Goal: Information Seeking & Learning: Learn about a topic

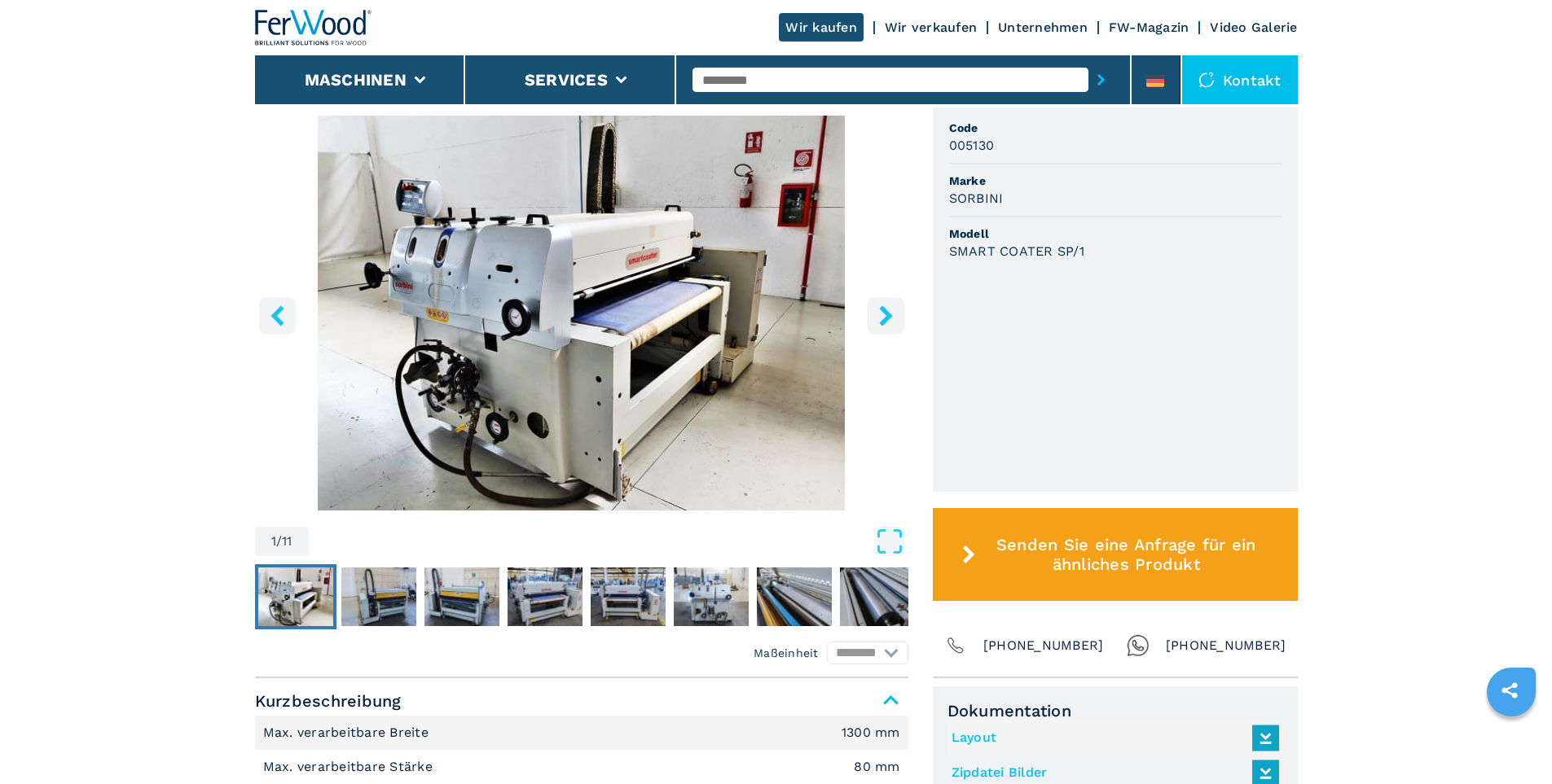
click at [623, 385] on img "Go to Slide 1" at bounding box center [581, 313] width 653 height 395
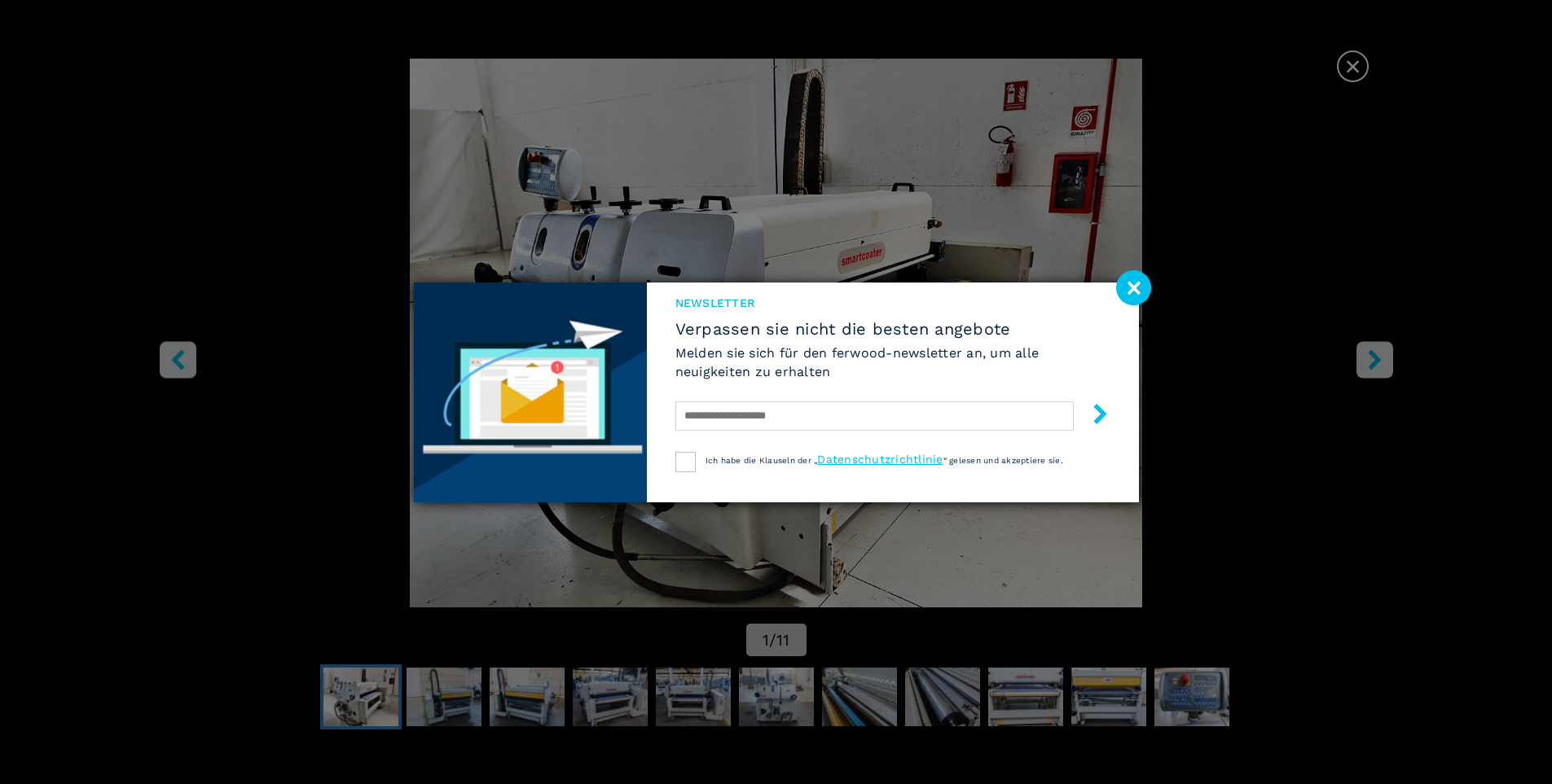
click at [1136, 293] on image at bounding box center [1133, 288] width 35 height 35
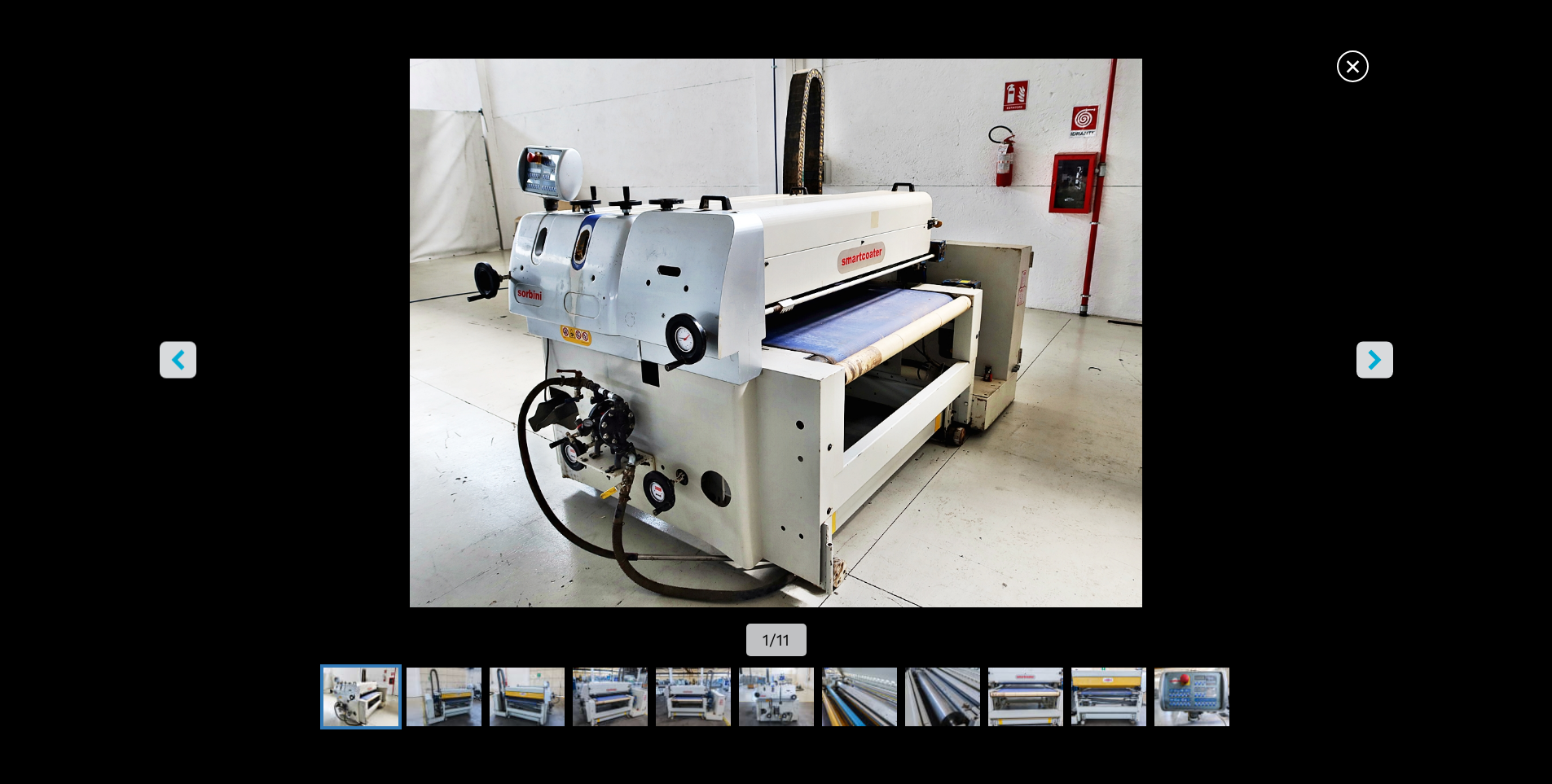
click at [1383, 359] on icon "right-button" at bounding box center [1374, 359] width 20 height 20
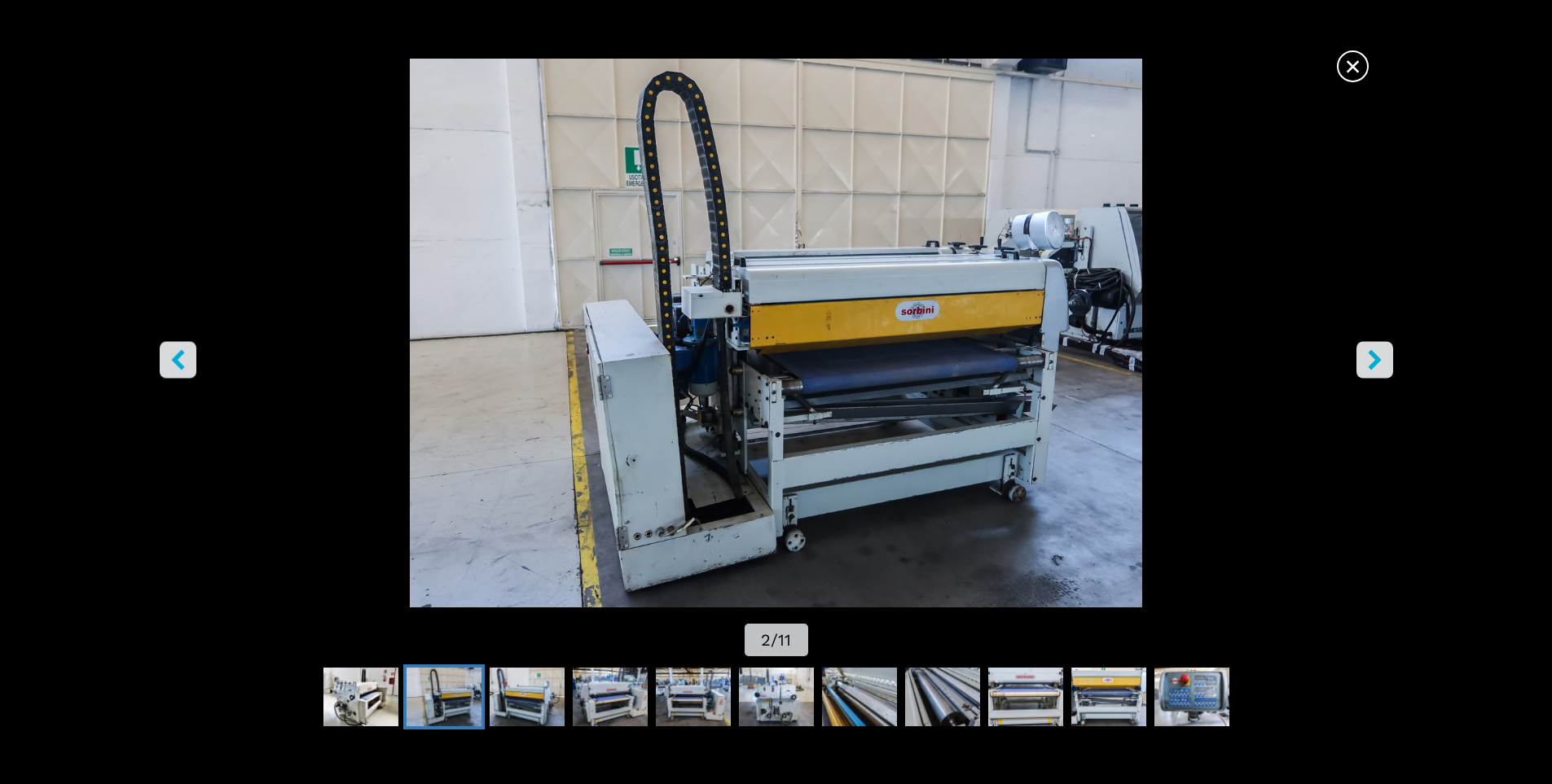
click at [1383, 359] on icon "right-button" at bounding box center [1374, 359] width 20 height 20
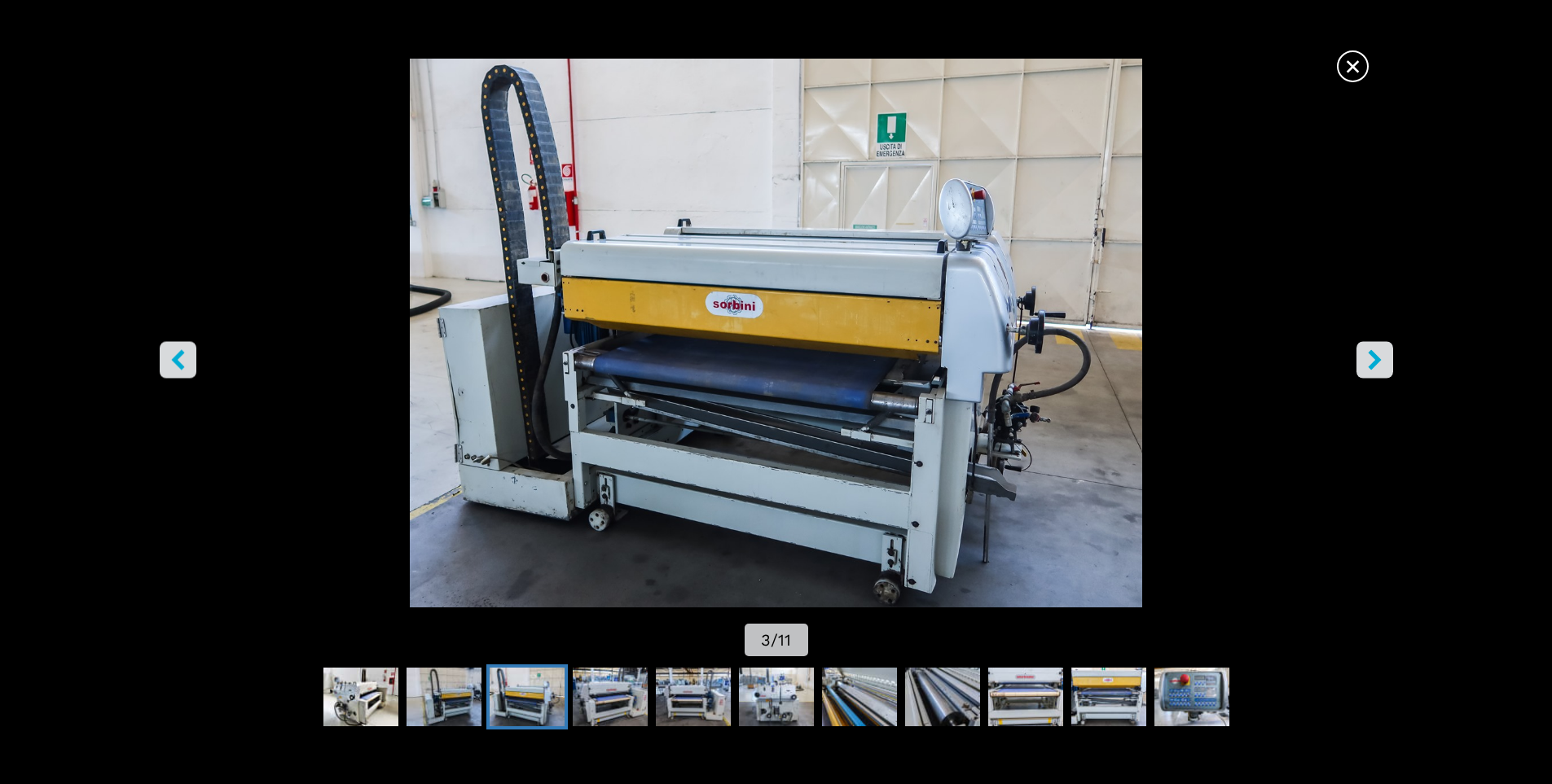
click at [1383, 359] on icon "right-button" at bounding box center [1374, 359] width 20 height 20
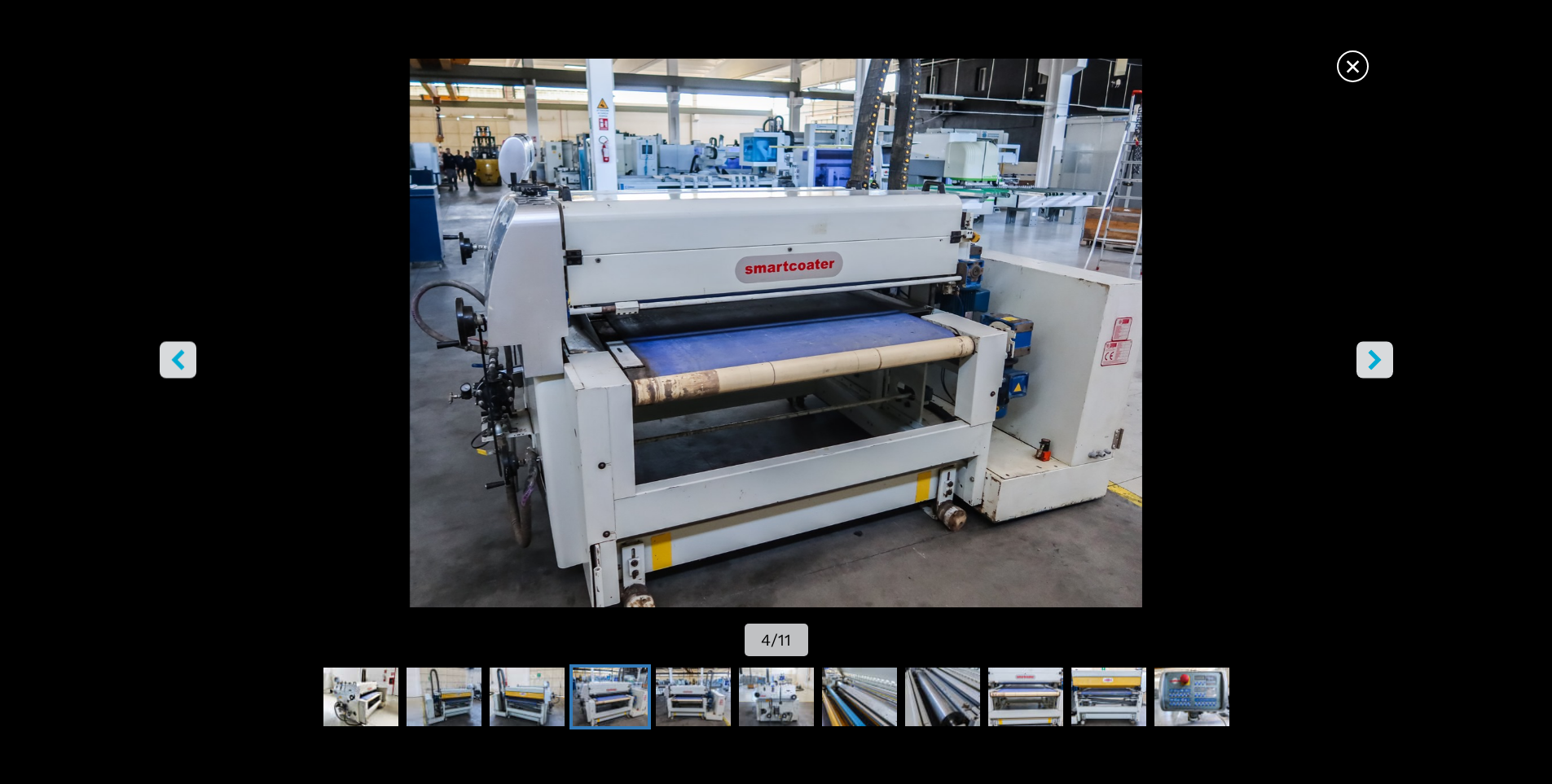
click at [1383, 359] on icon "right-button" at bounding box center [1374, 359] width 20 height 20
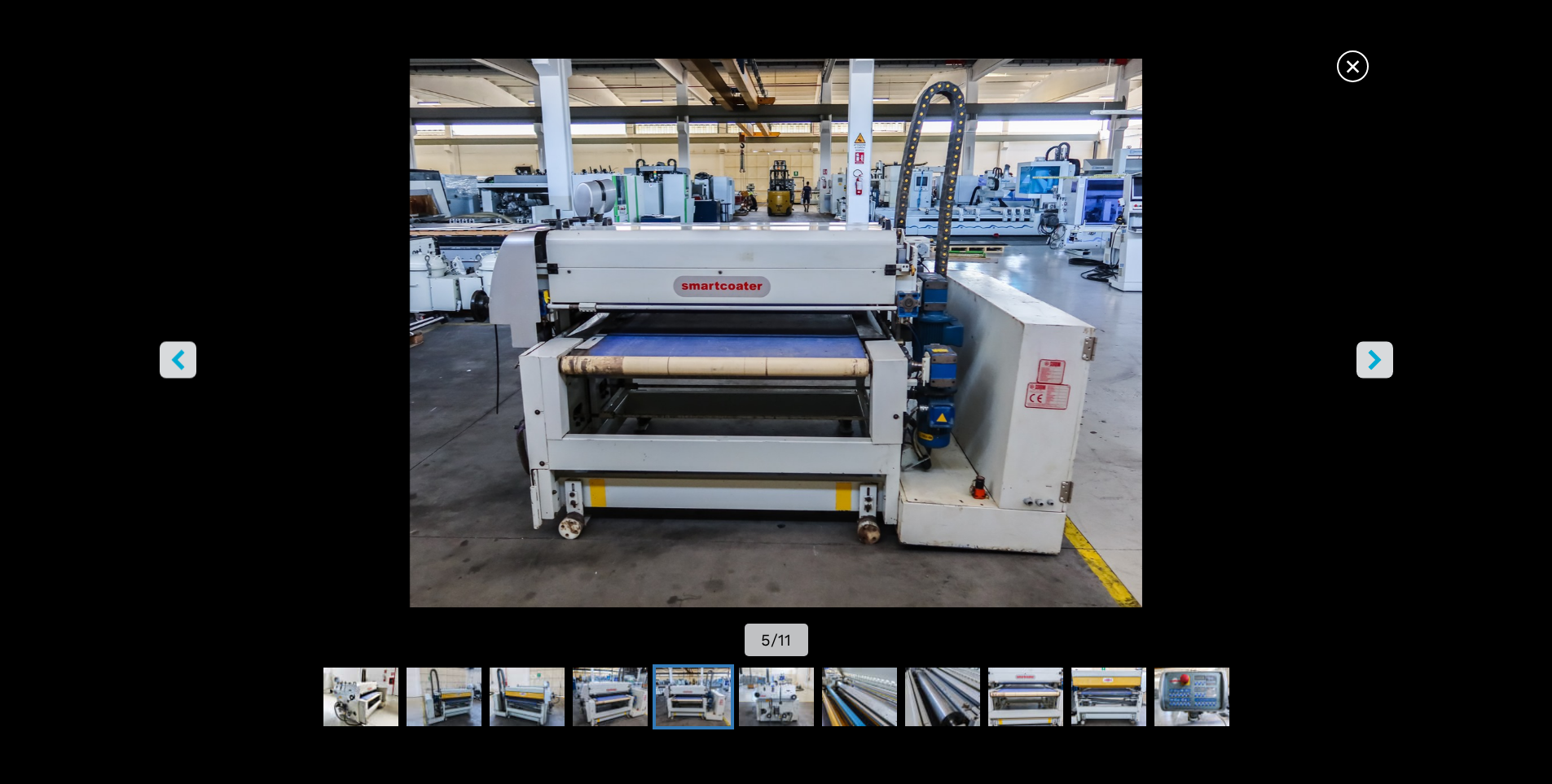
click at [1383, 359] on icon "right-button" at bounding box center [1374, 359] width 20 height 20
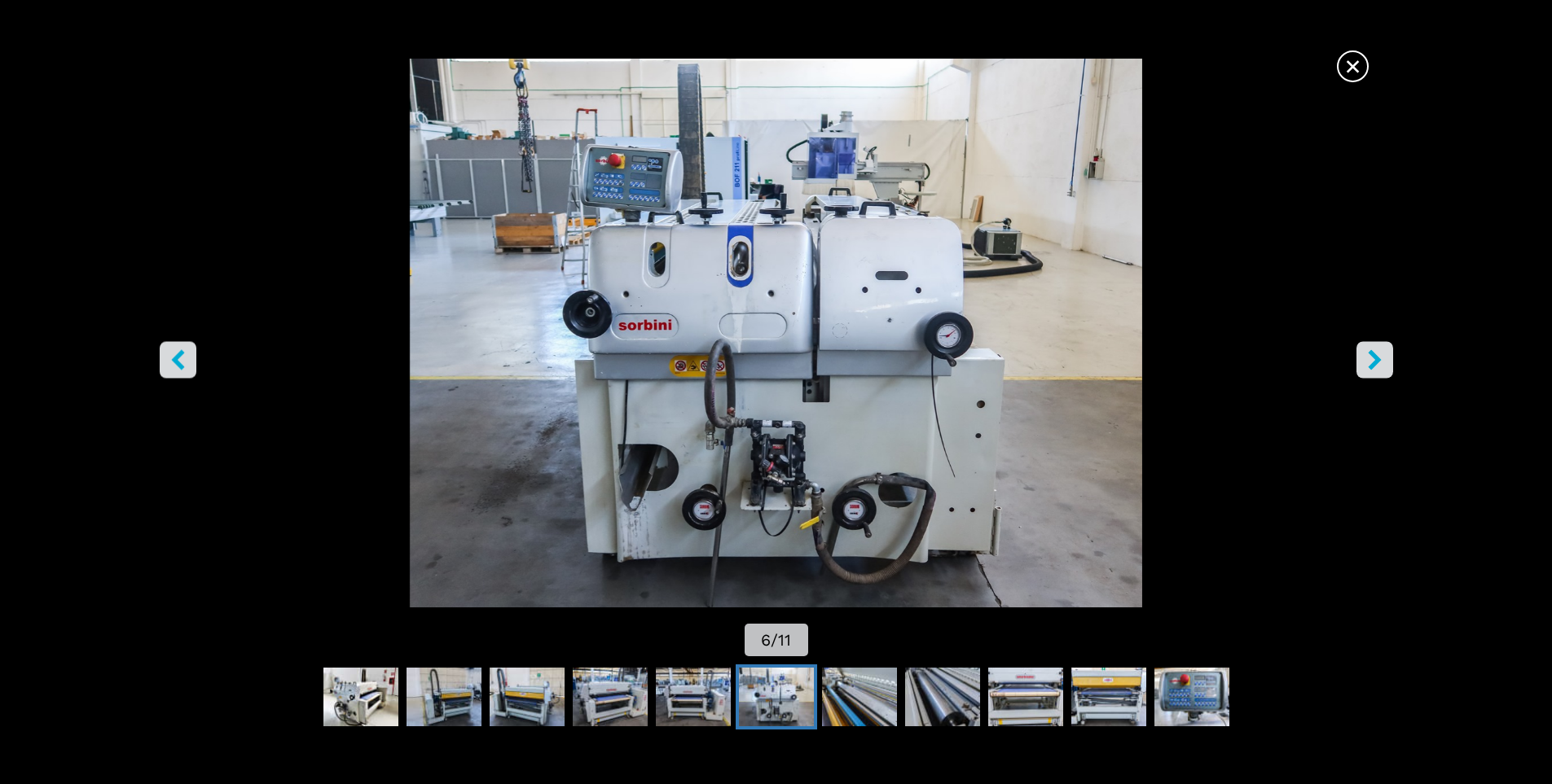
click at [1383, 359] on icon "right-button" at bounding box center [1374, 359] width 20 height 20
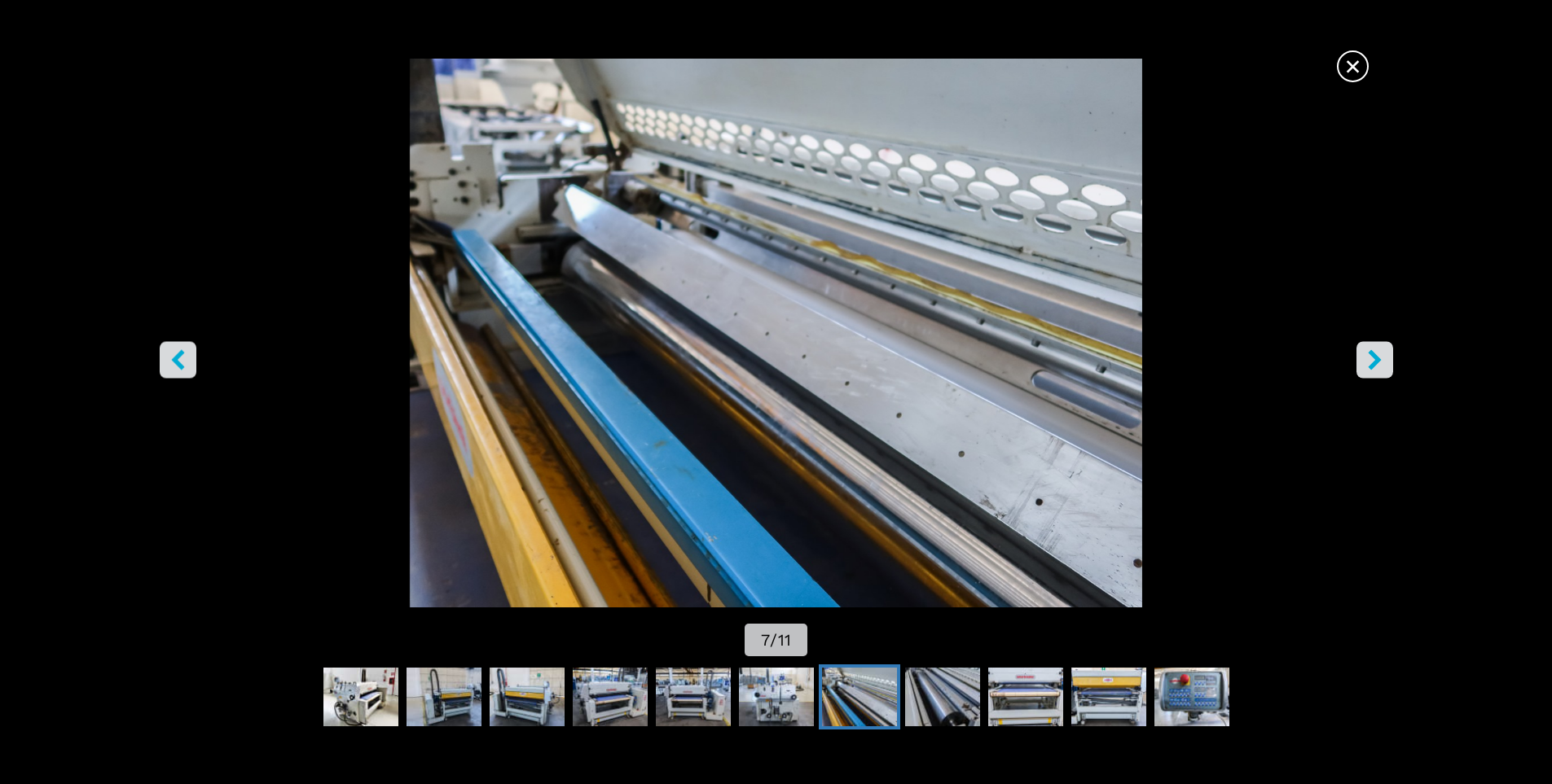
click at [1383, 359] on icon "right-button" at bounding box center [1374, 359] width 20 height 20
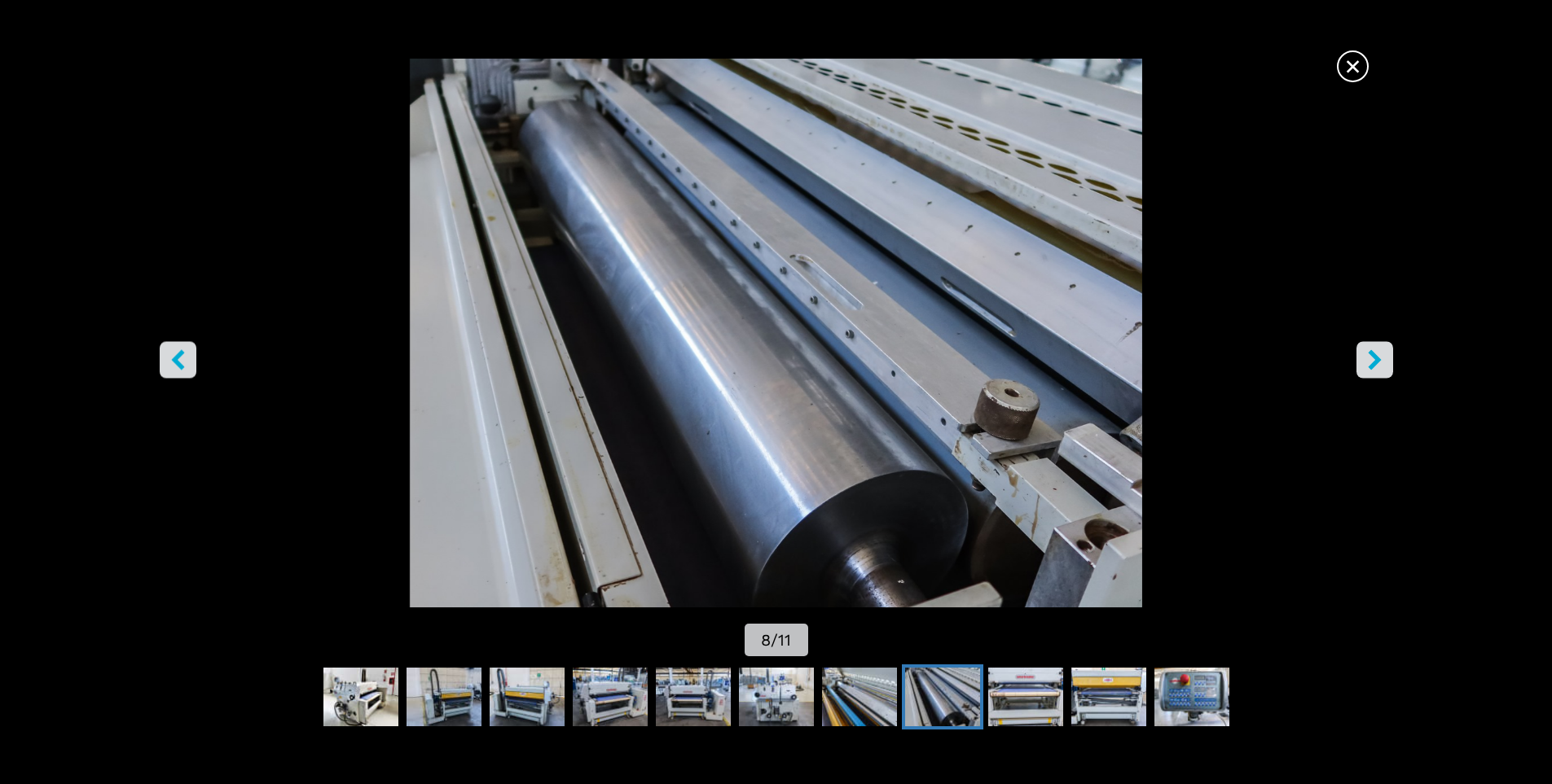
click at [1383, 359] on icon "right-button" at bounding box center [1374, 359] width 20 height 20
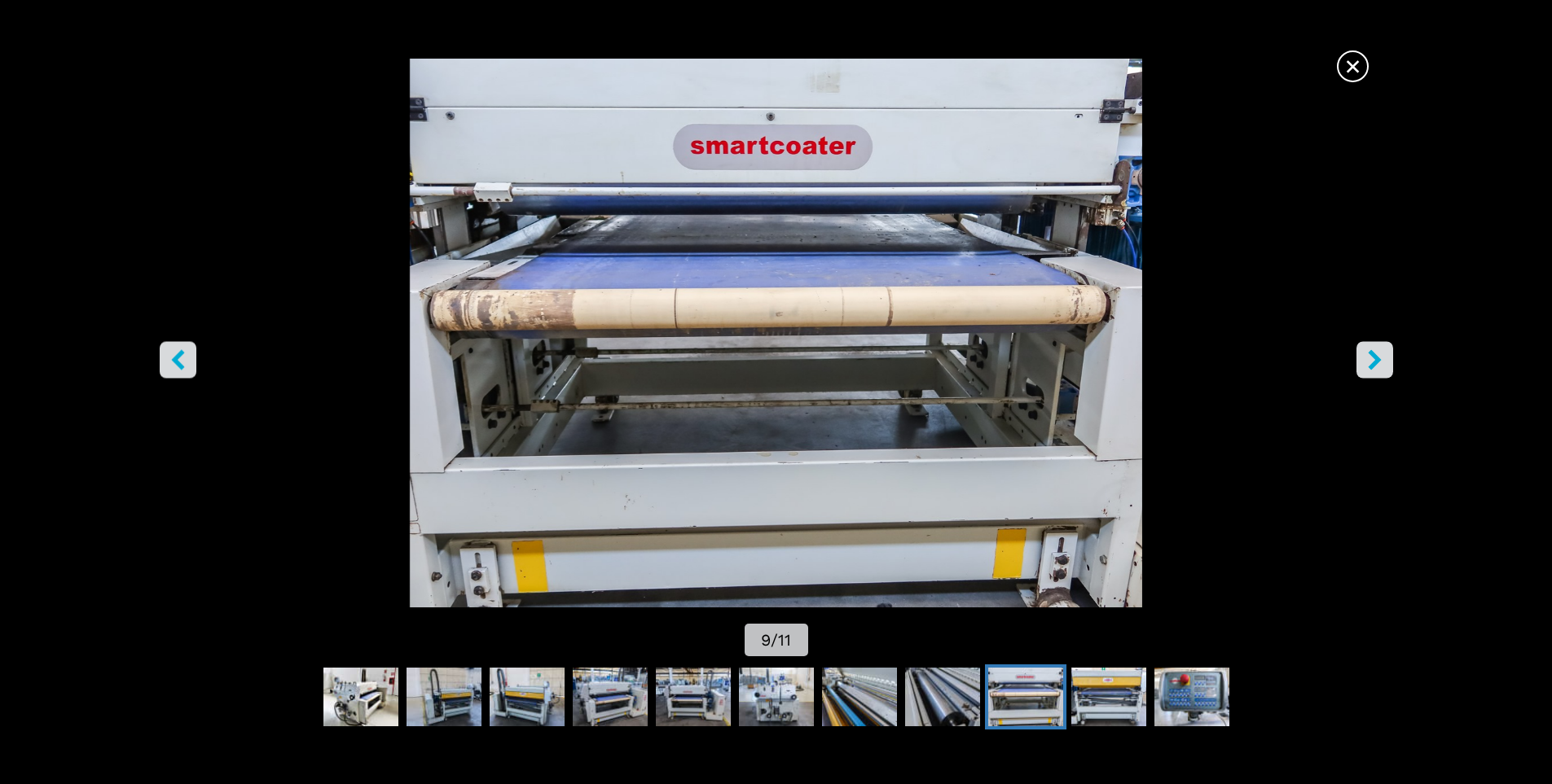
click at [1383, 359] on icon "right-button" at bounding box center [1374, 359] width 20 height 20
